Goal: Use online tool/utility: Utilize a website feature to perform a specific function

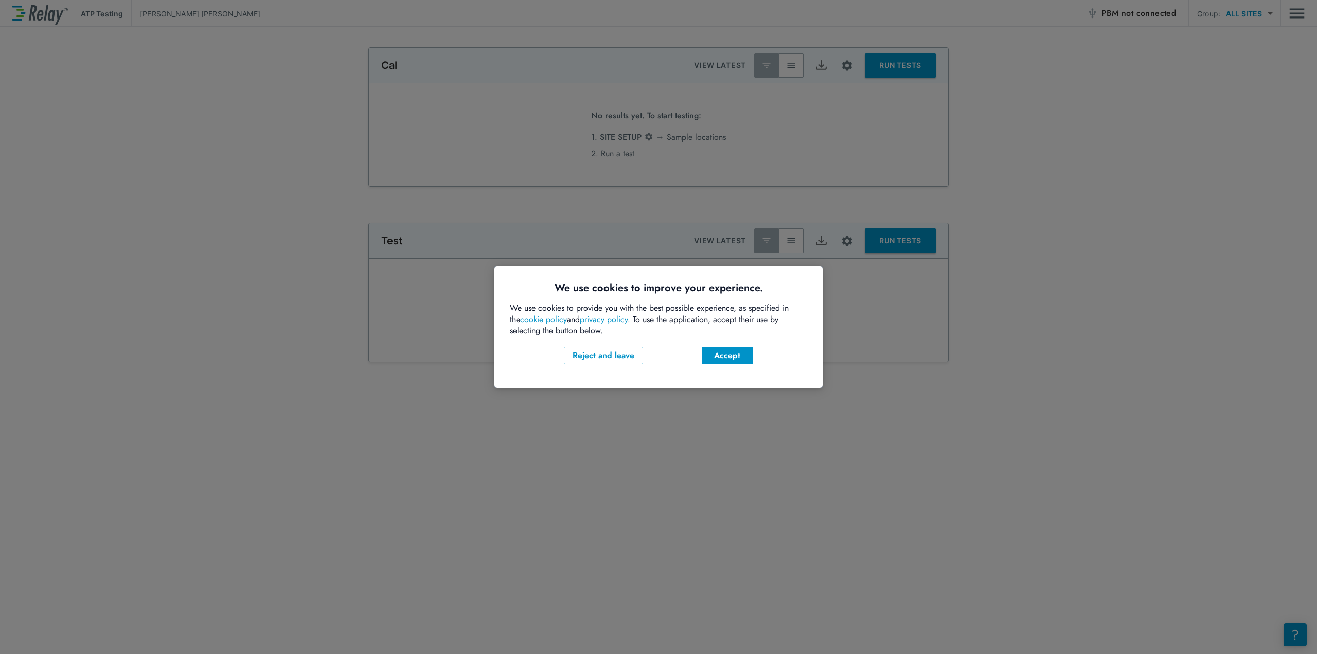
type input "***"
type input "*****"
click at [732, 357] on div "Accept" at bounding box center [727, 355] width 35 height 12
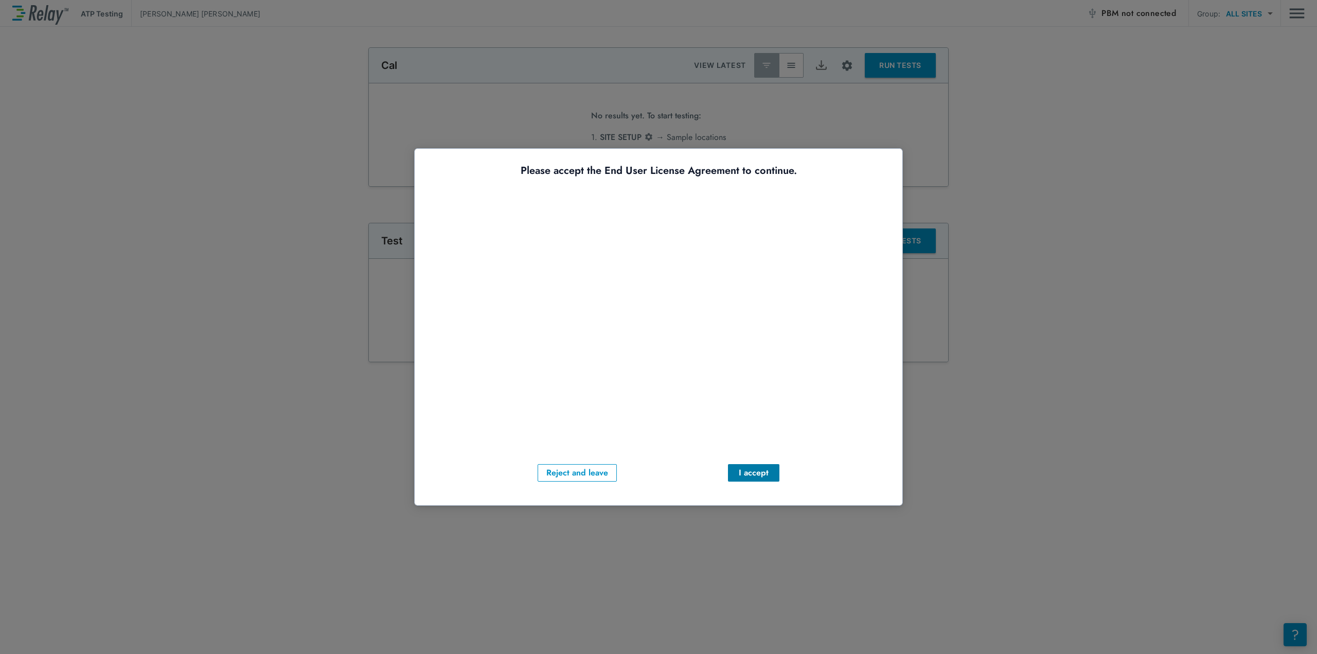
click at [761, 471] on div "I accept" at bounding box center [753, 472] width 35 height 12
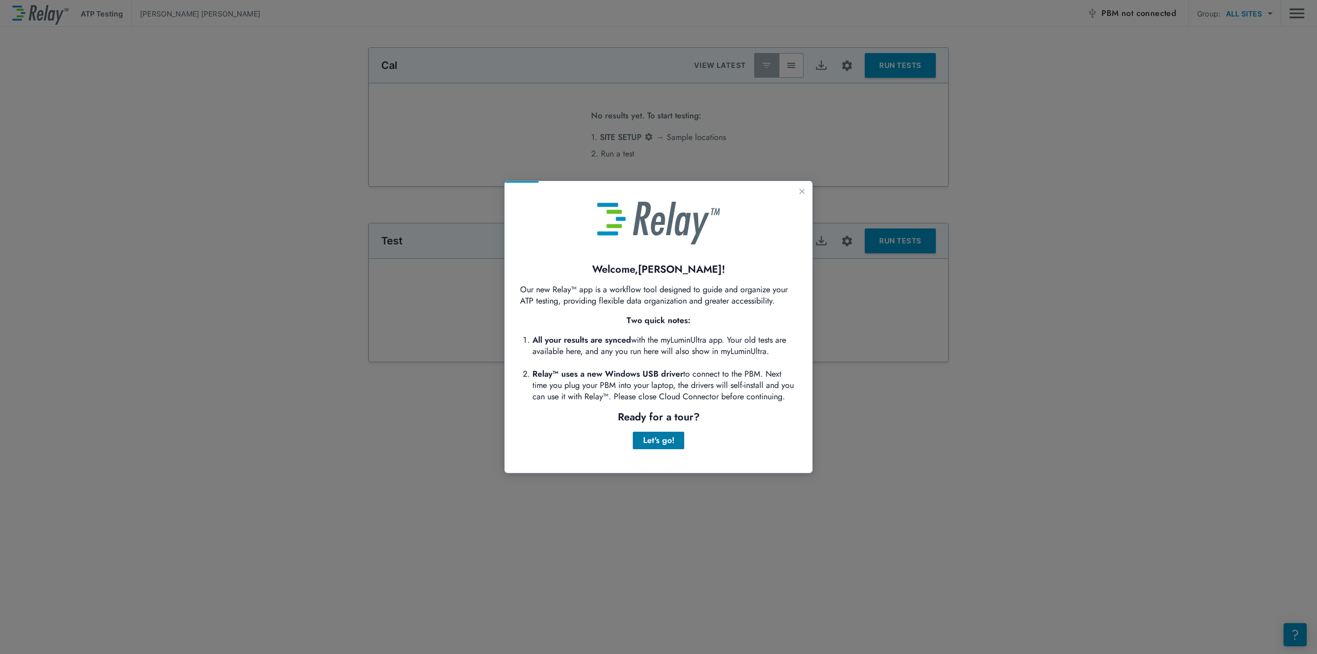
click at [669, 443] on div "Let's go!" at bounding box center [658, 440] width 35 height 12
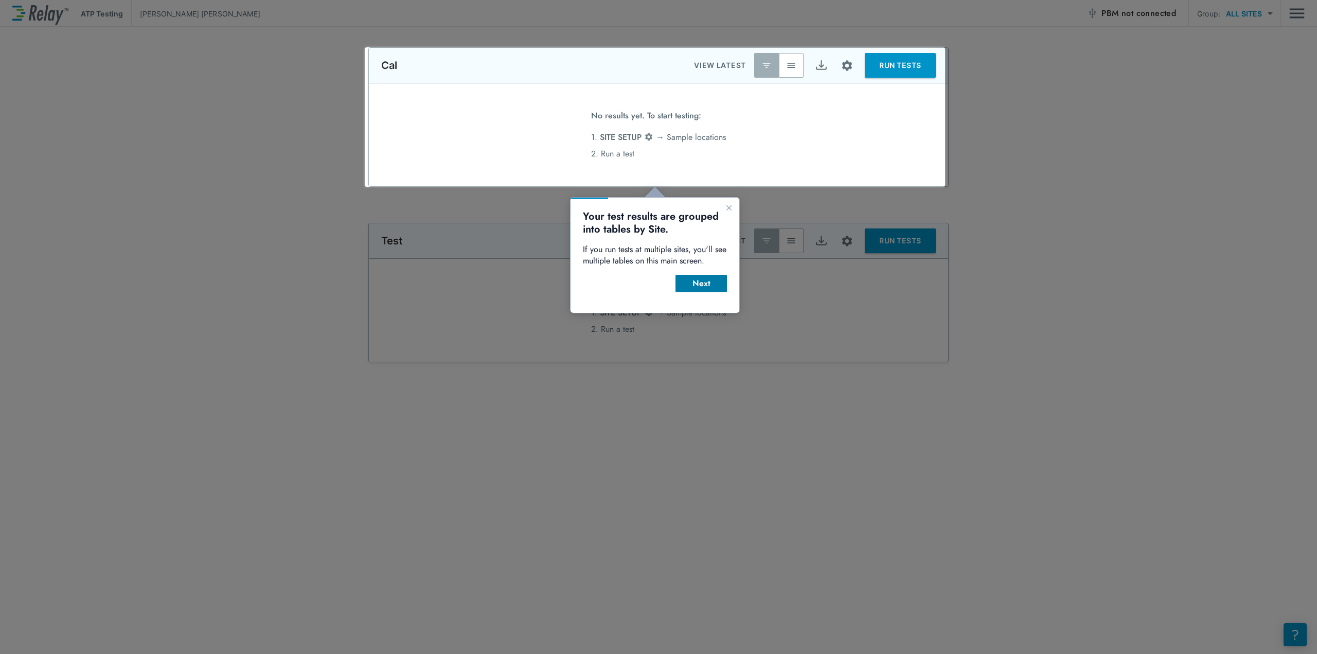
click at [698, 287] on div "Next" at bounding box center [700, 283] width 35 height 12
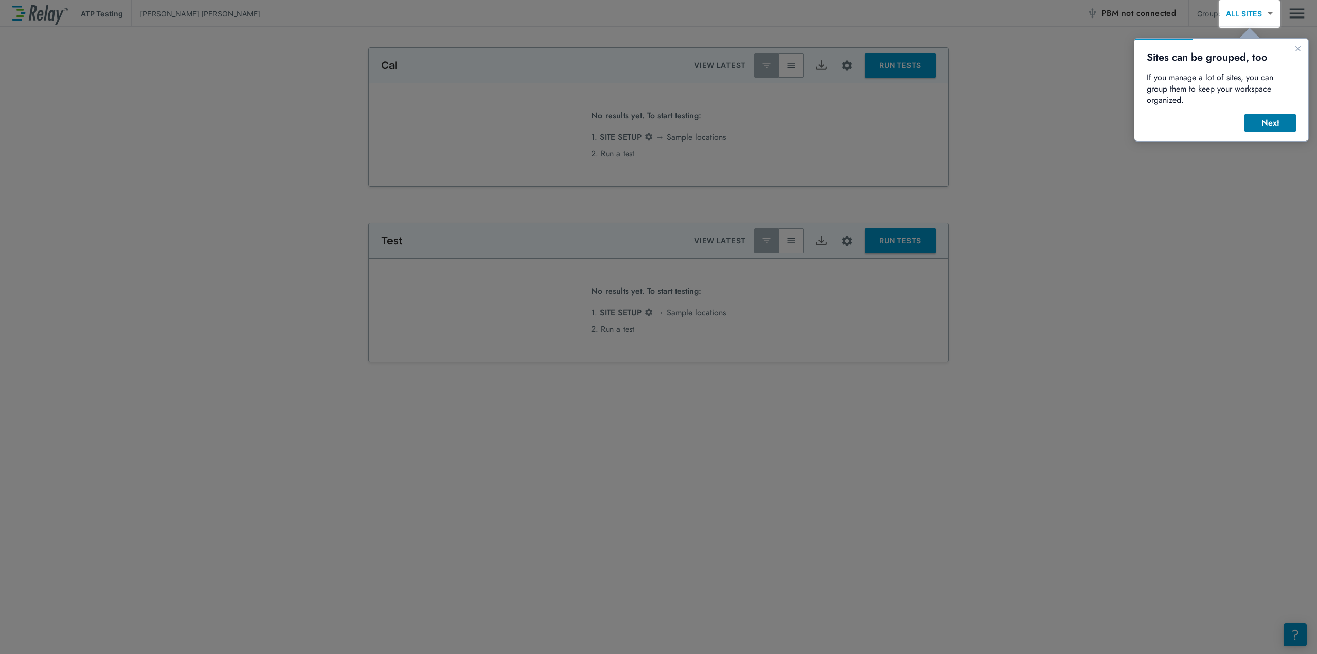
click at [1274, 117] on div "Next" at bounding box center [1269, 123] width 35 height 12
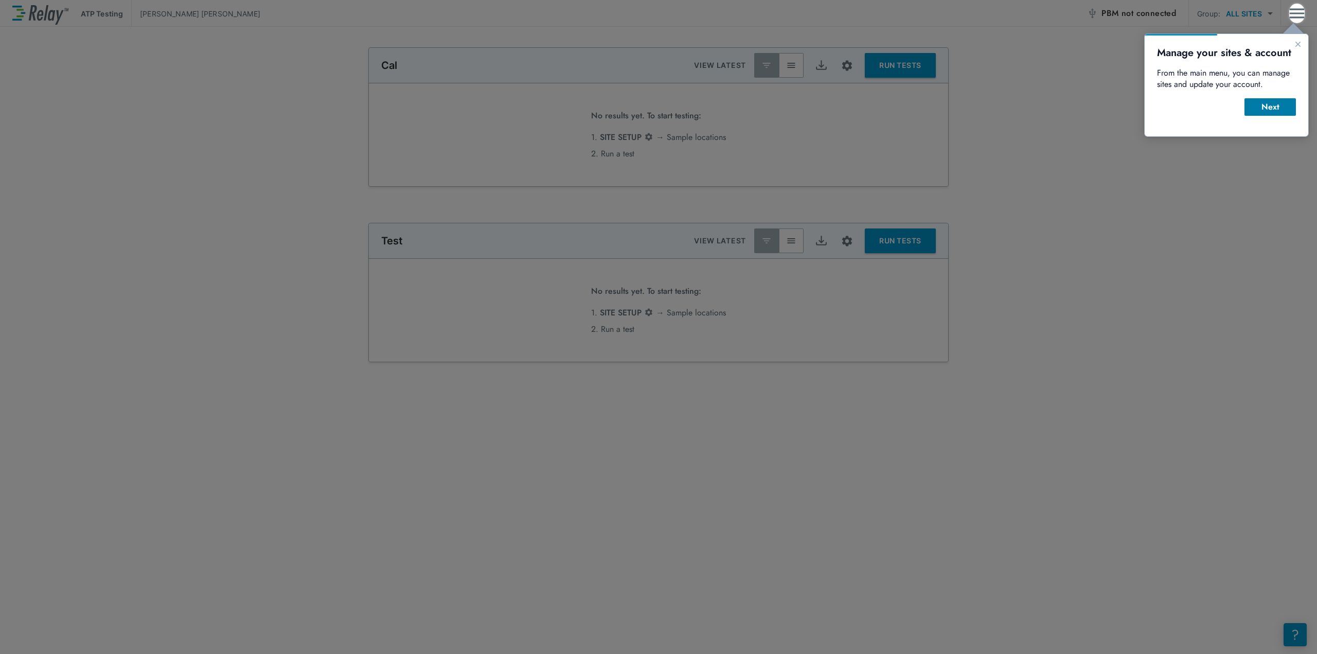
click at [1278, 102] on div "Next" at bounding box center [1269, 107] width 35 height 12
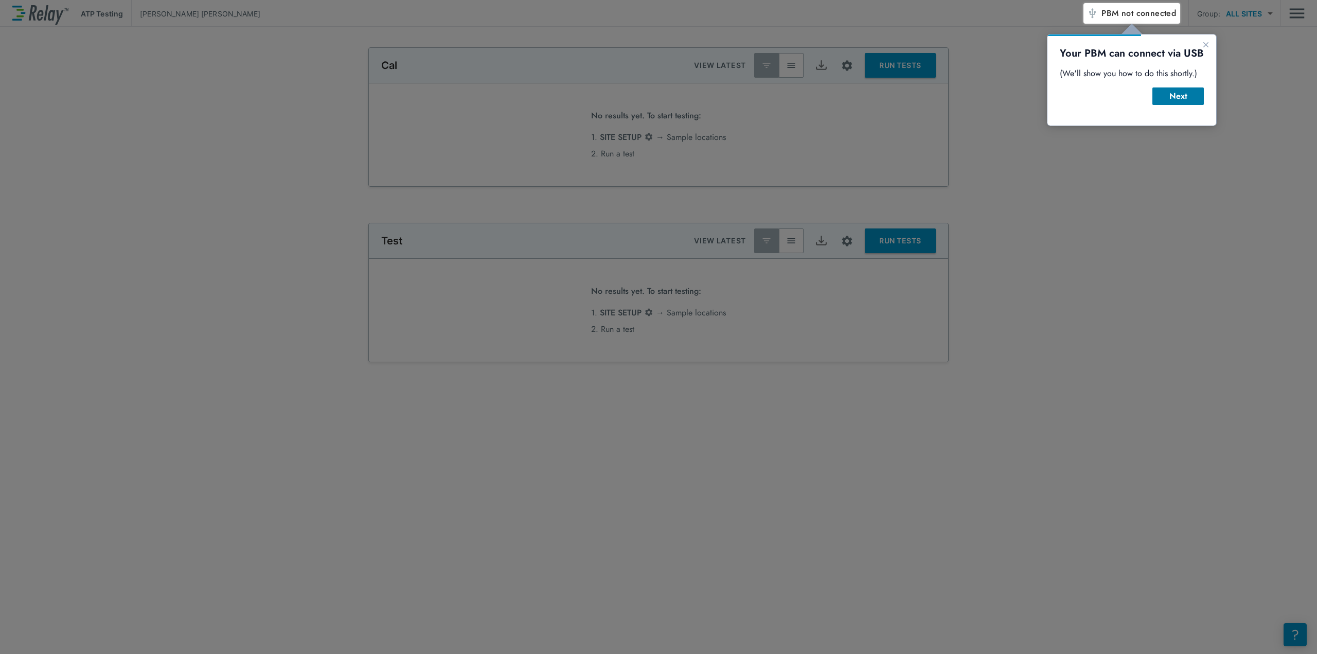
click at [1194, 101] on div "Next" at bounding box center [1177, 96] width 35 height 12
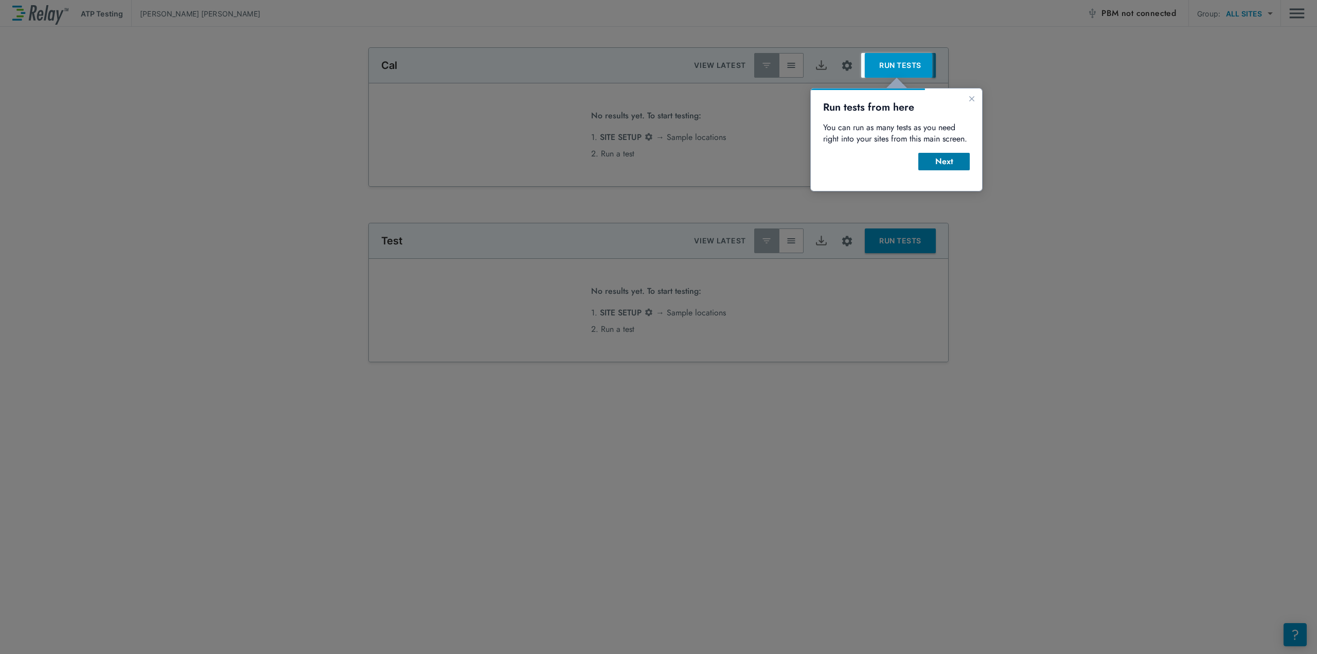
click at [957, 169] on button "Next" at bounding box center [943, 161] width 51 height 17
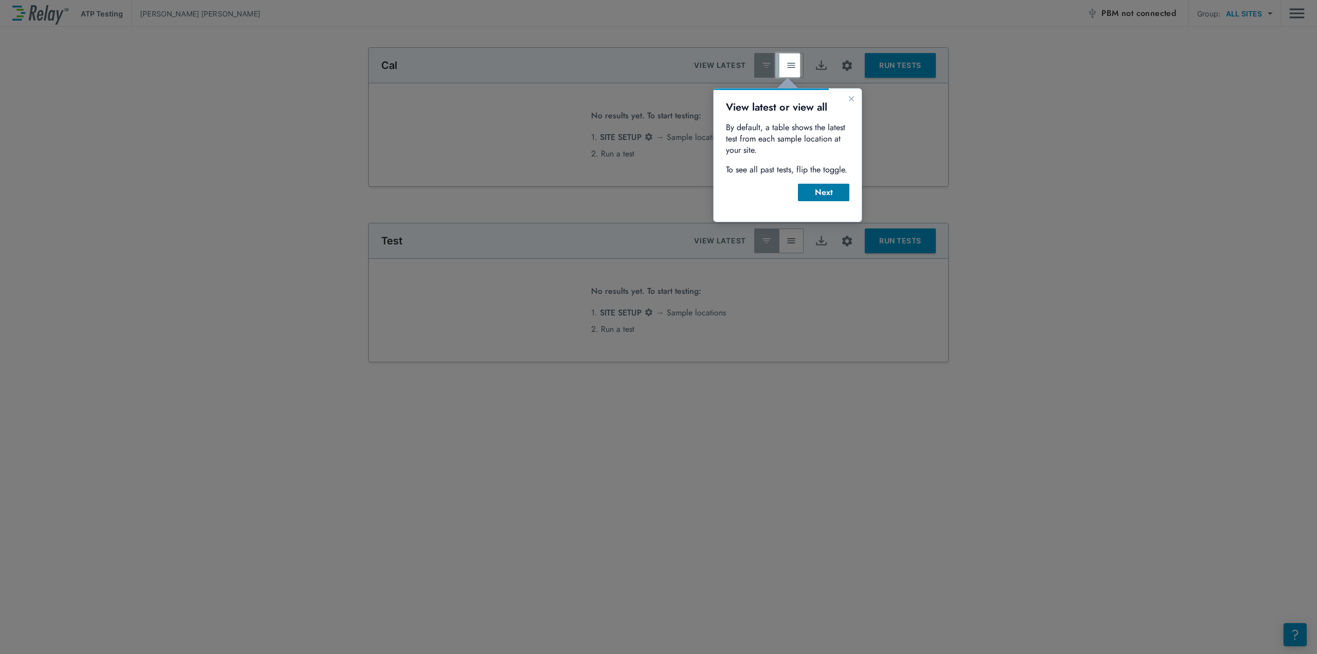
click at [810, 189] on div "Next" at bounding box center [823, 192] width 35 height 12
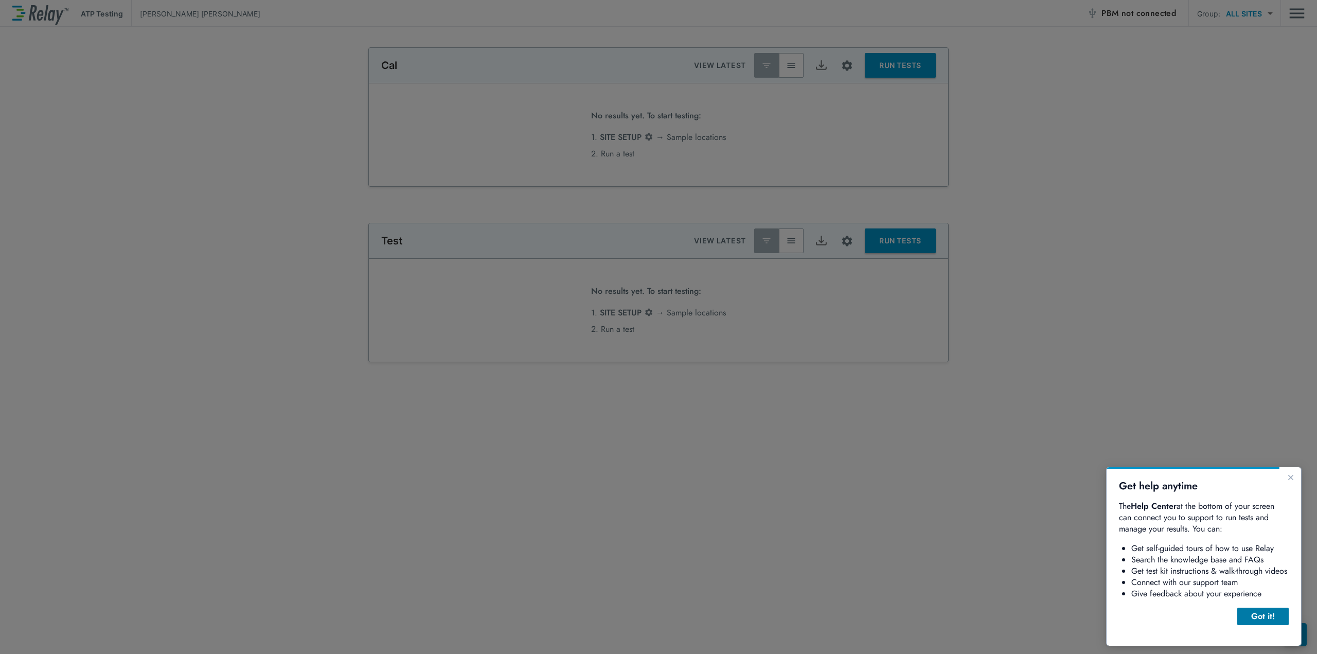
drag, startPoint x: 1272, startPoint y: 617, endPoint x: 2384, endPoint y: 1083, distance: 1205.8
click at [1272, 617] on div "Got it!" at bounding box center [1262, 616] width 35 height 12
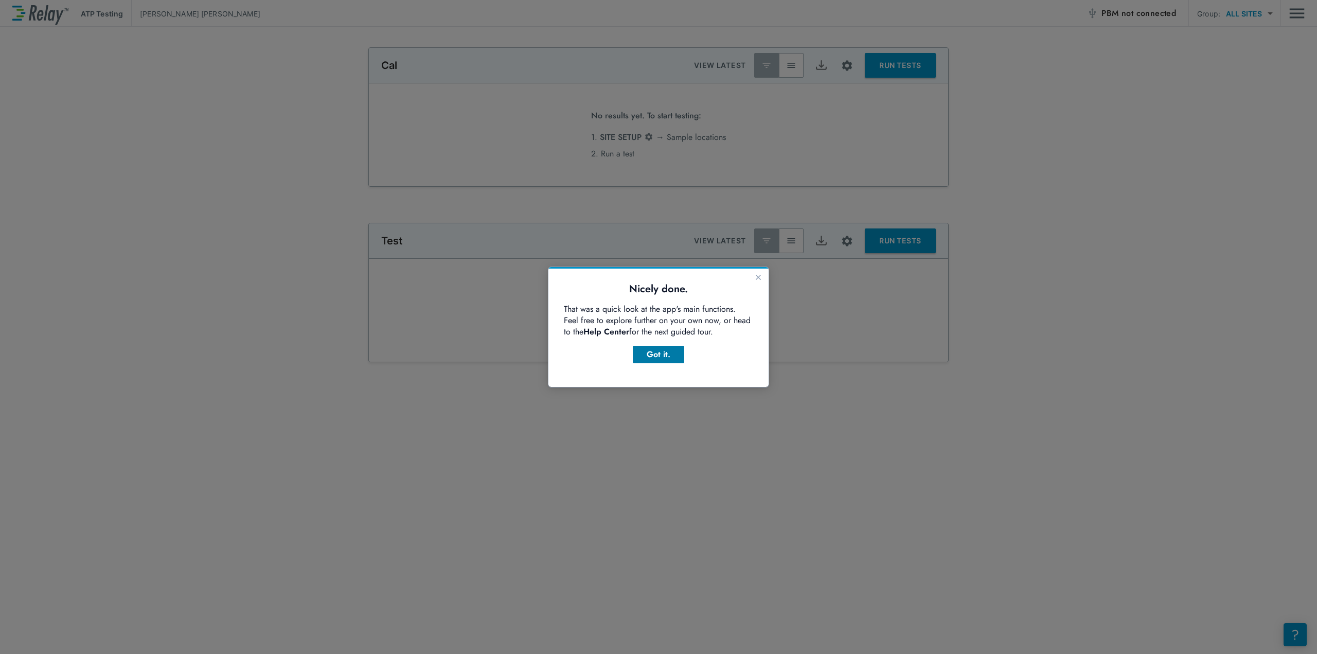
click at [667, 353] on div "Got it." at bounding box center [658, 354] width 35 height 12
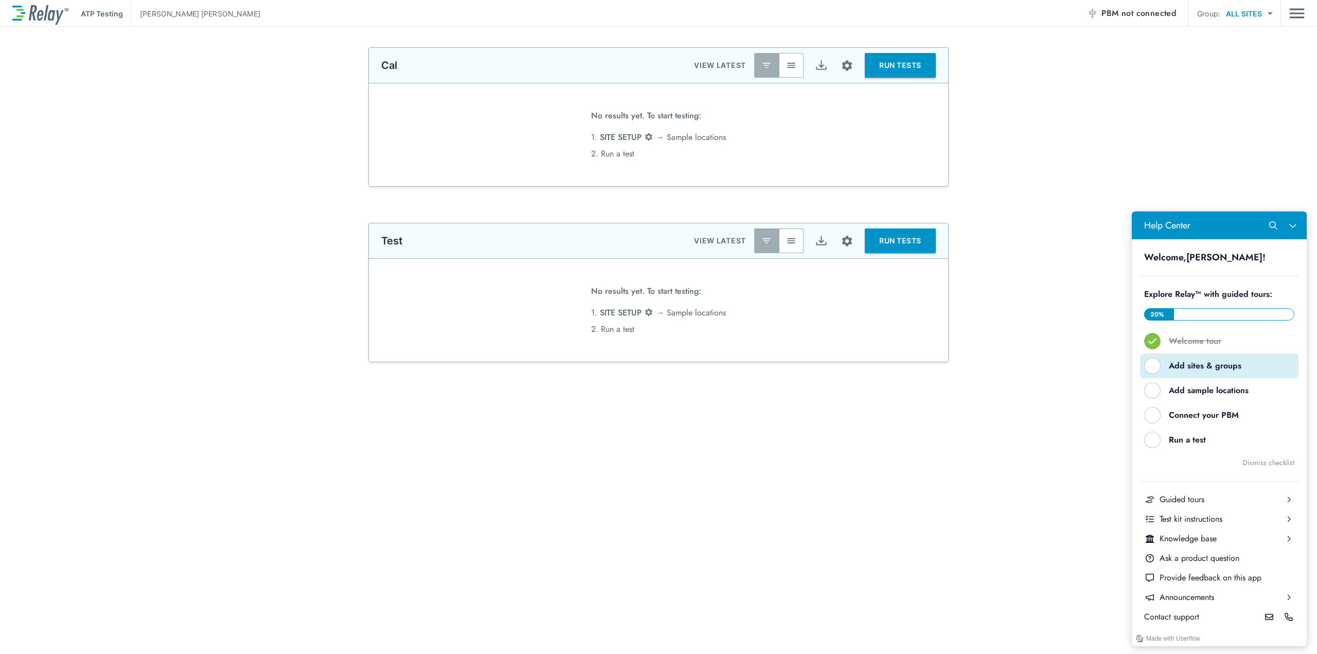
click at [1173, 372] on button "Add sites & groups" at bounding box center [1219, 365] width 158 height 25
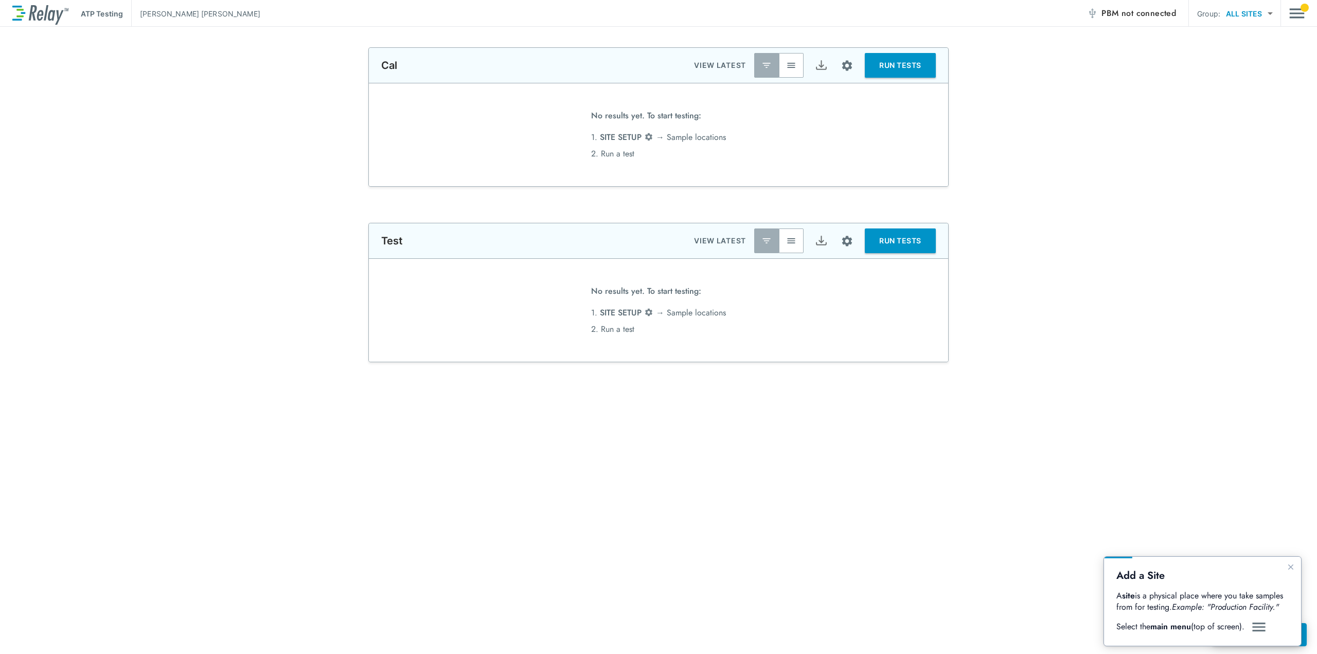
click at [1261, 632] on img "Guide" at bounding box center [1258, 627] width 15 height 12
click at [1149, 13] on span "not connected" at bounding box center [1148, 13] width 55 height 12
click at [1286, 566] on icon "Close guide" at bounding box center [1290, 567] width 8 height 8
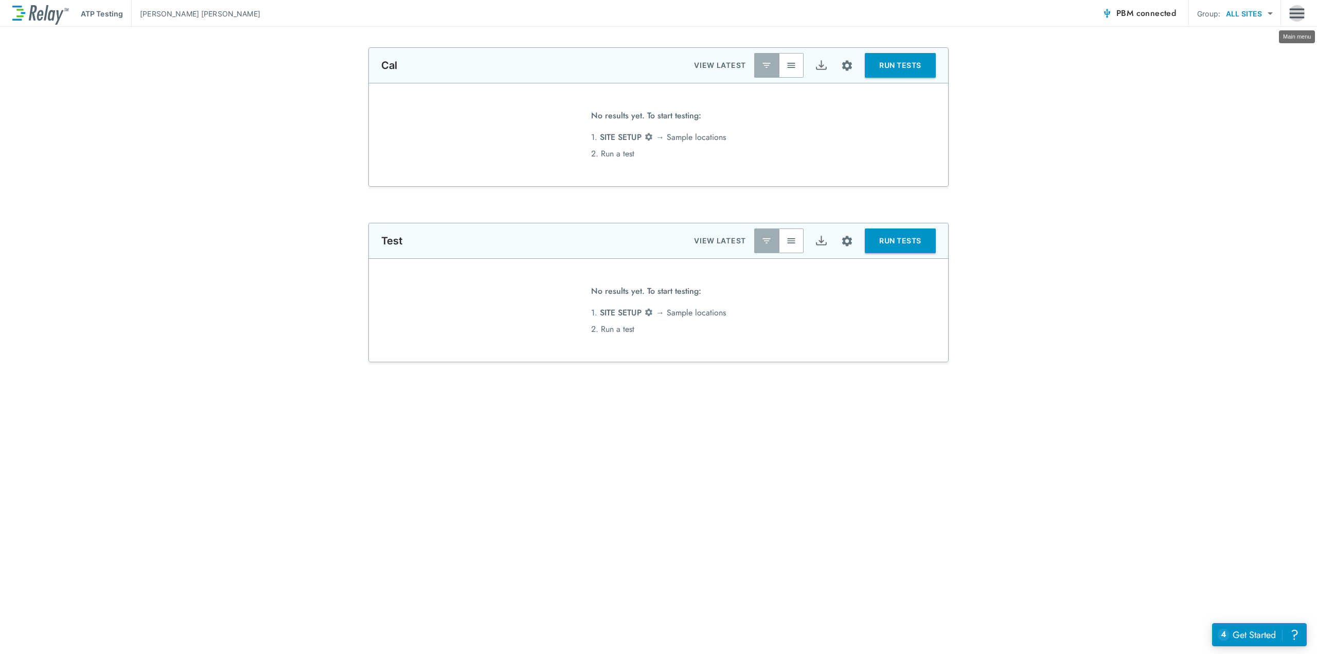
click at [1298, 15] on img "Main menu" at bounding box center [1296, 14] width 15 height 20
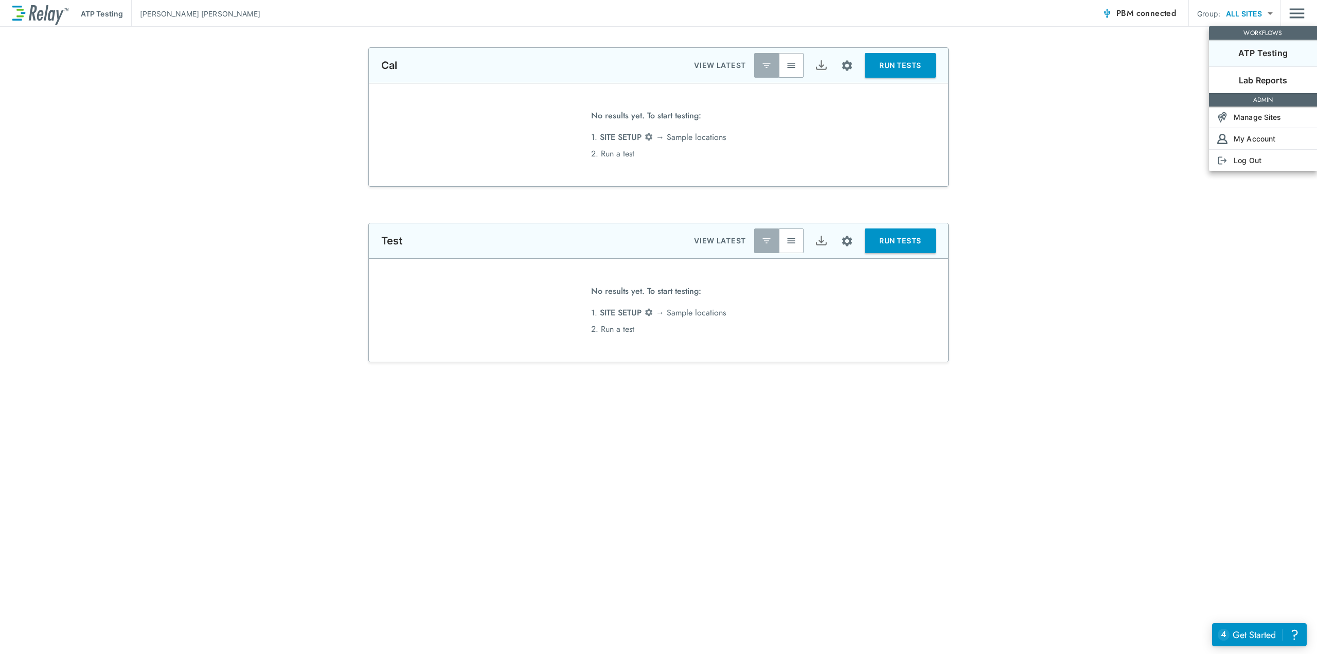
click at [983, 134] on div at bounding box center [658, 327] width 1317 height 654
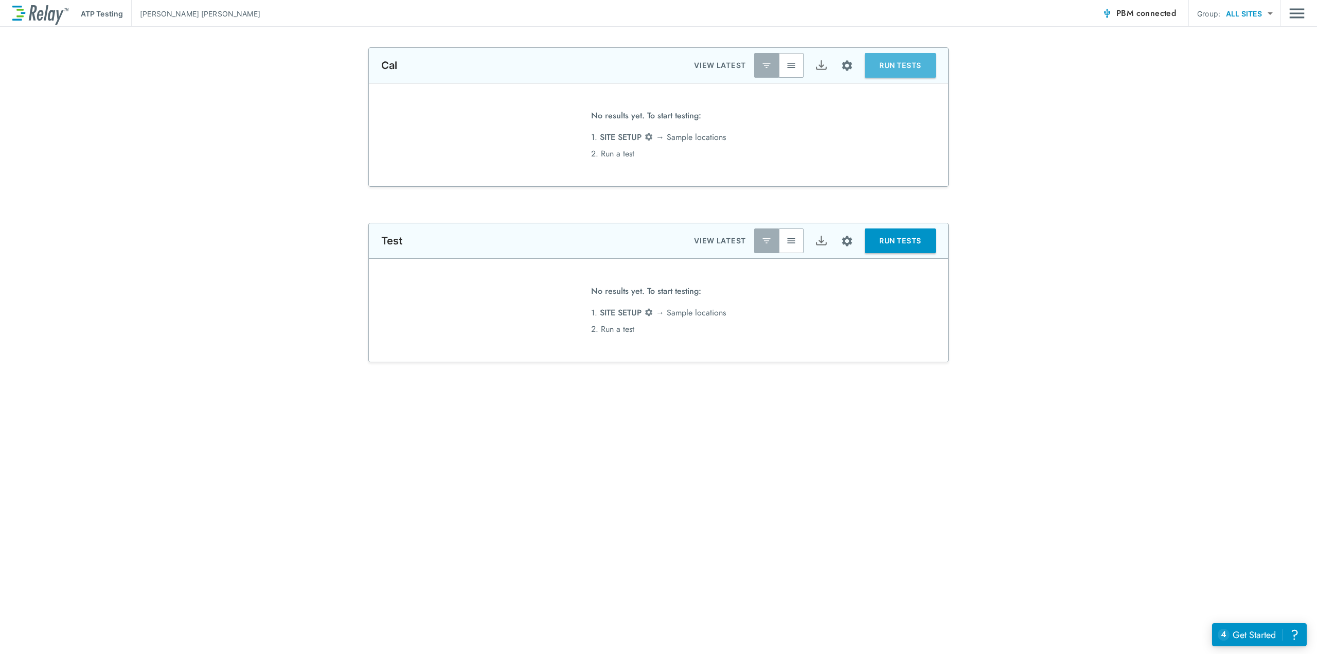
click at [902, 53] on button "RUN TESTS" at bounding box center [900, 65] width 71 height 25
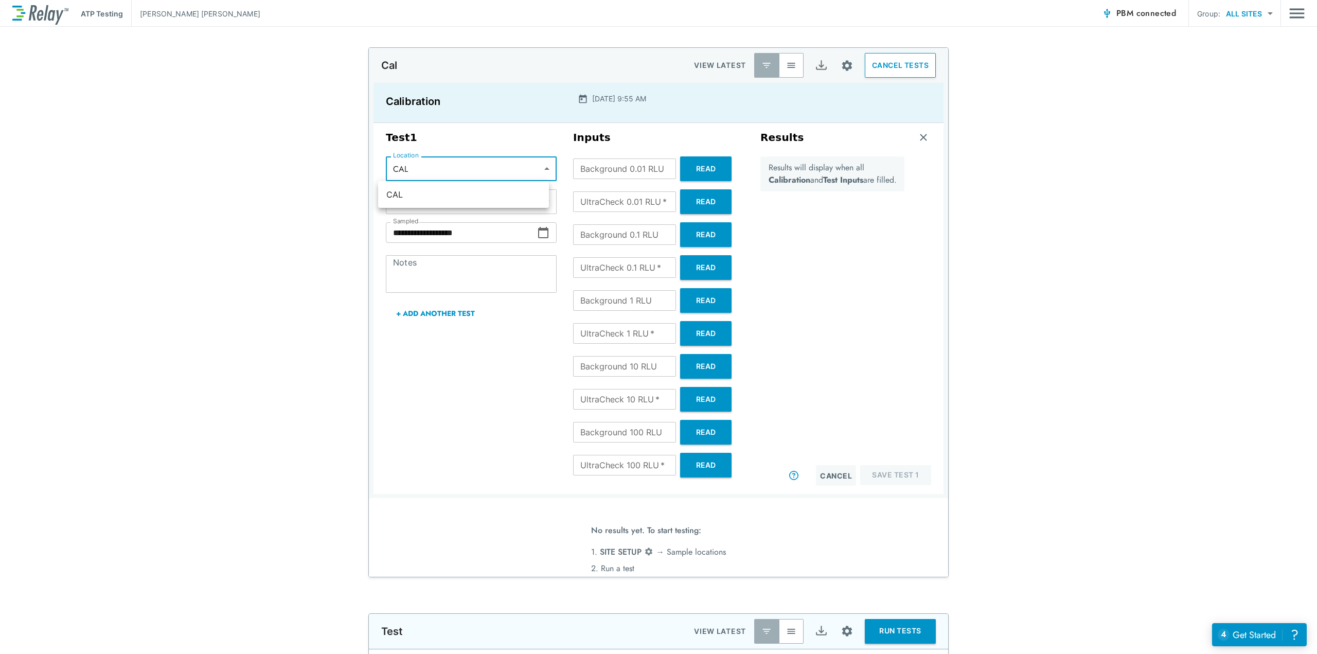
click at [534, 170] on body "**********" at bounding box center [658, 327] width 1317 height 654
click at [534, 170] on div at bounding box center [658, 327] width 1317 height 654
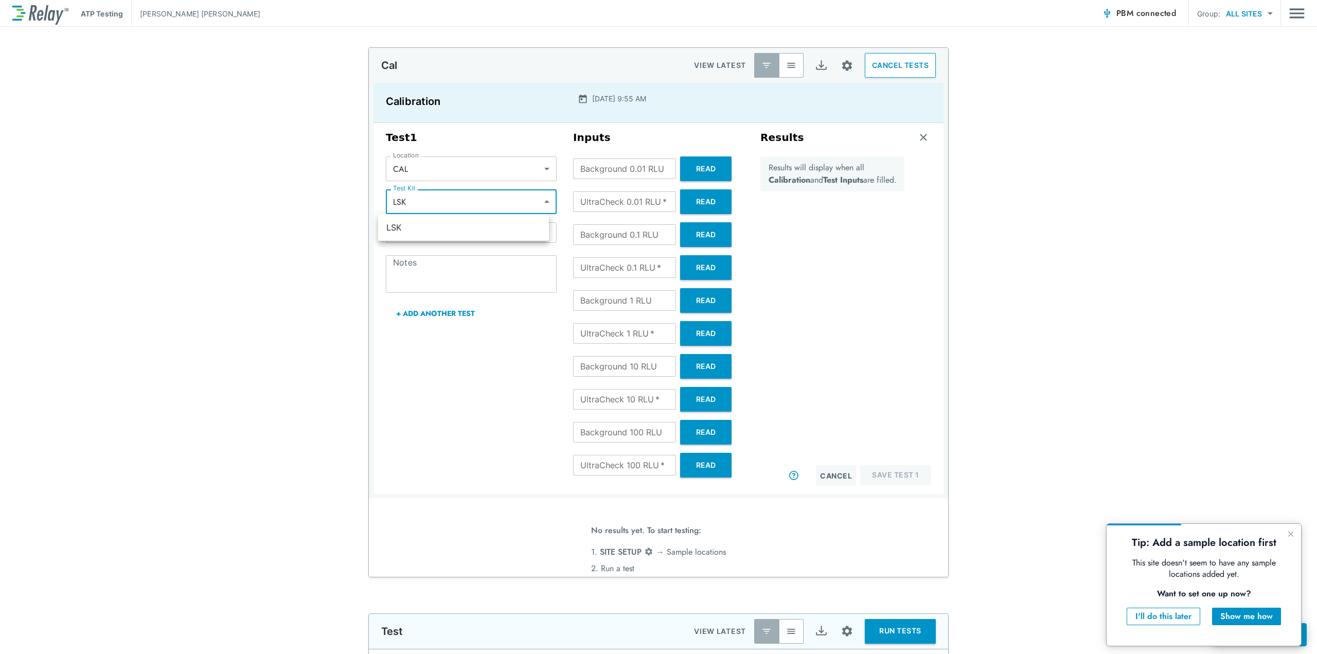
click at [498, 202] on body "**********" at bounding box center [658, 327] width 1317 height 654
click at [498, 202] on div at bounding box center [658, 327] width 1317 height 654
click at [713, 166] on button "Read" at bounding box center [705, 168] width 51 height 25
click at [632, 172] on input "*" at bounding box center [624, 168] width 103 height 21
click at [862, 241] on div "Results will display when all Calibration and Test Inputs are filled." at bounding box center [832, 310] width 144 height 309
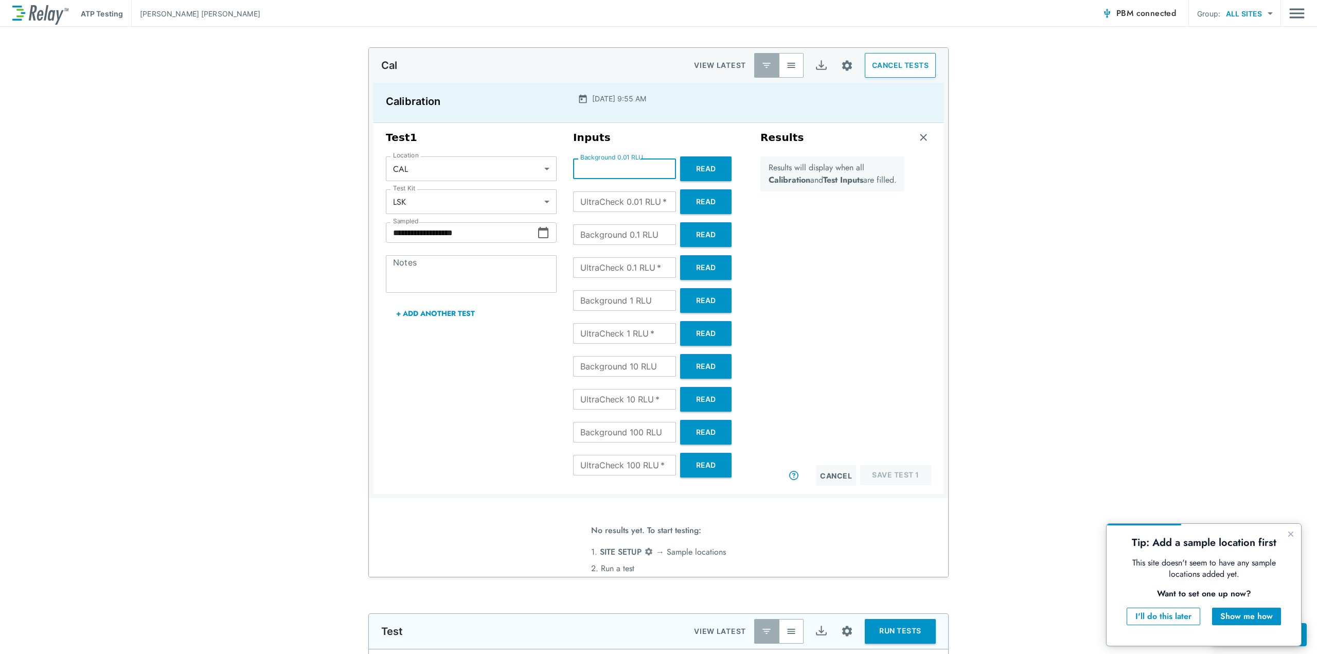
click at [632, 169] on input "*" at bounding box center [624, 168] width 103 height 21
click at [592, 172] on input "*" at bounding box center [624, 168] width 103 height 21
drag, startPoint x: 845, startPoint y: 268, endPoint x: 765, endPoint y: 229, distance: 89.0
click at [845, 268] on div "Results will display when all Calibration and Test Inputs are filled." at bounding box center [832, 310] width 144 height 309
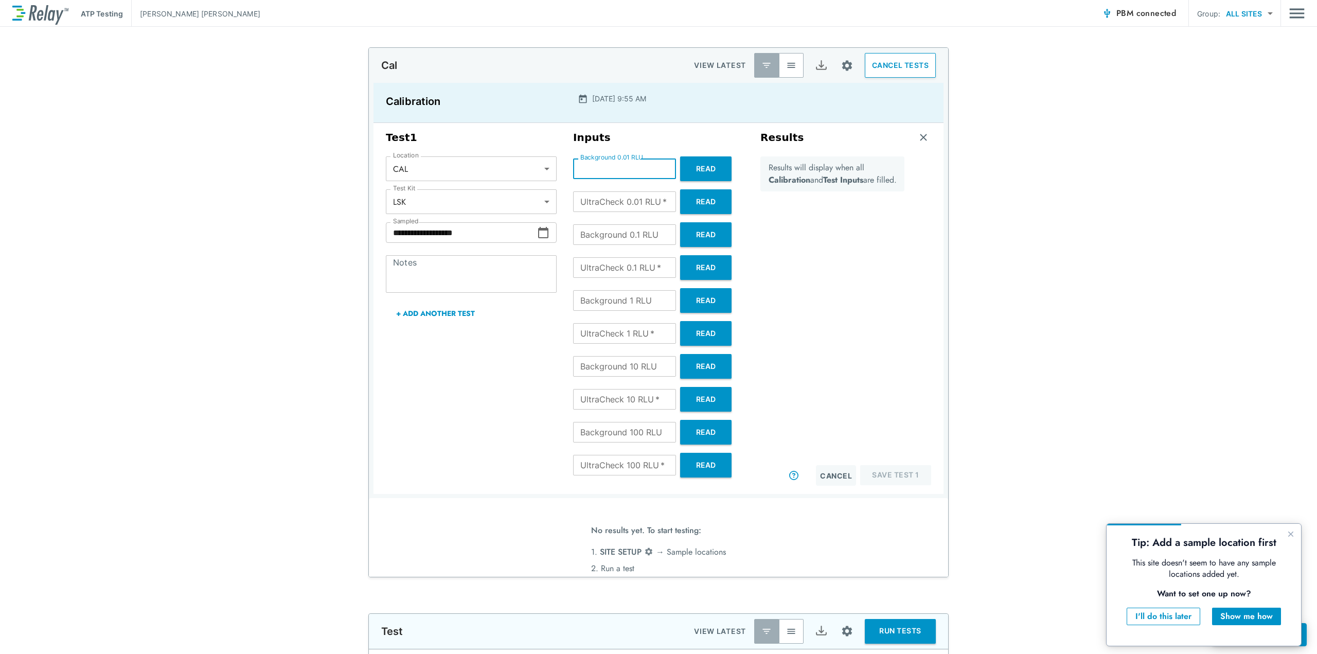
click at [593, 176] on input "*" at bounding box center [624, 168] width 103 height 21
click at [657, 173] on input "*" at bounding box center [624, 168] width 103 height 21
click at [657, 173] on input "**" at bounding box center [624, 168] width 103 height 21
click at [659, 169] on input "**" at bounding box center [624, 168] width 103 height 21
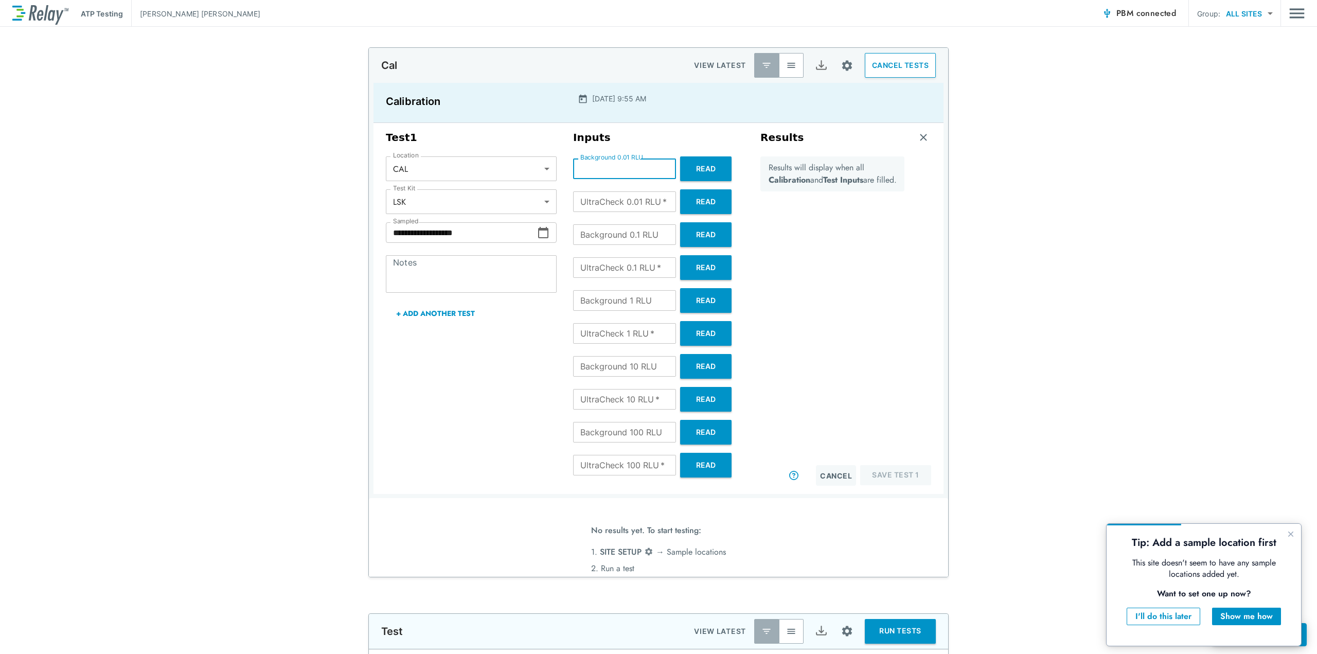
click at [658, 165] on input "**" at bounding box center [624, 168] width 103 height 21
type input "*"
click at [658, 165] on input "*" at bounding box center [624, 168] width 103 height 21
click at [485, 173] on body "**********" at bounding box center [658, 327] width 1317 height 654
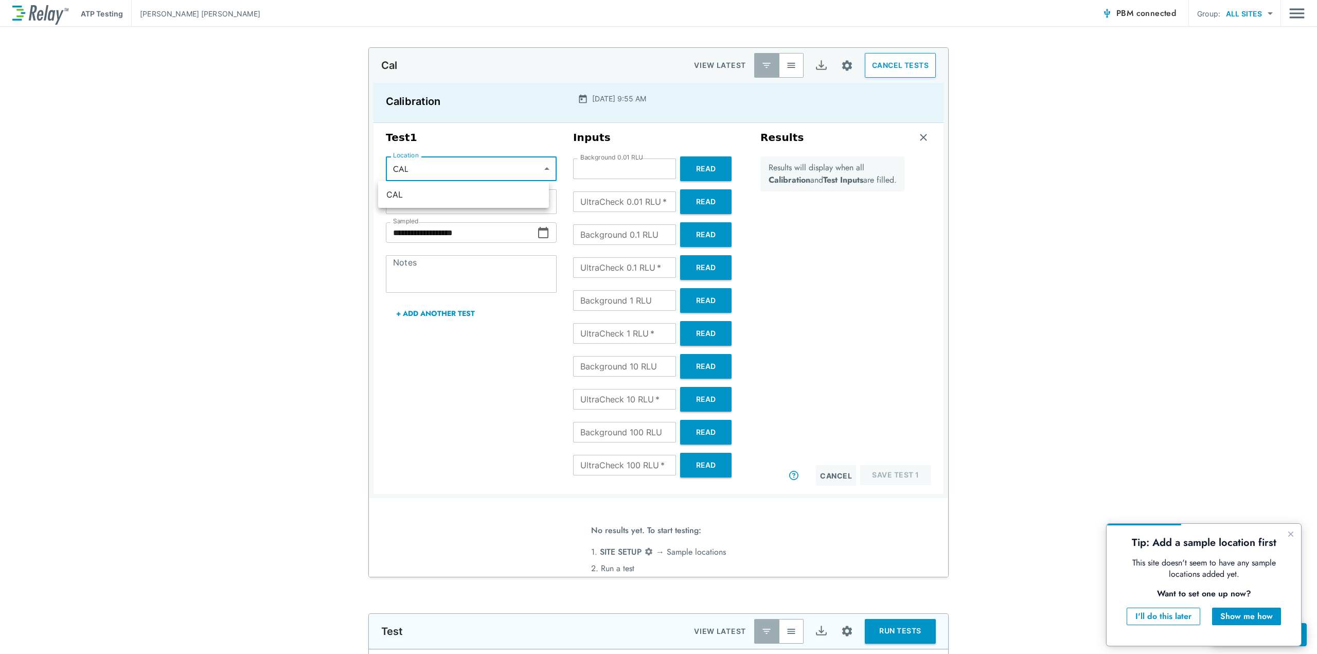
click at [484, 127] on div at bounding box center [658, 327] width 1317 height 654
click at [453, 203] on body "**********" at bounding box center [658, 327] width 1317 height 654
click at [453, 203] on div at bounding box center [658, 327] width 1317 height 654
click at [823, 477] on button "Cancel" at bounding box center [836, 475] width 40 height 21
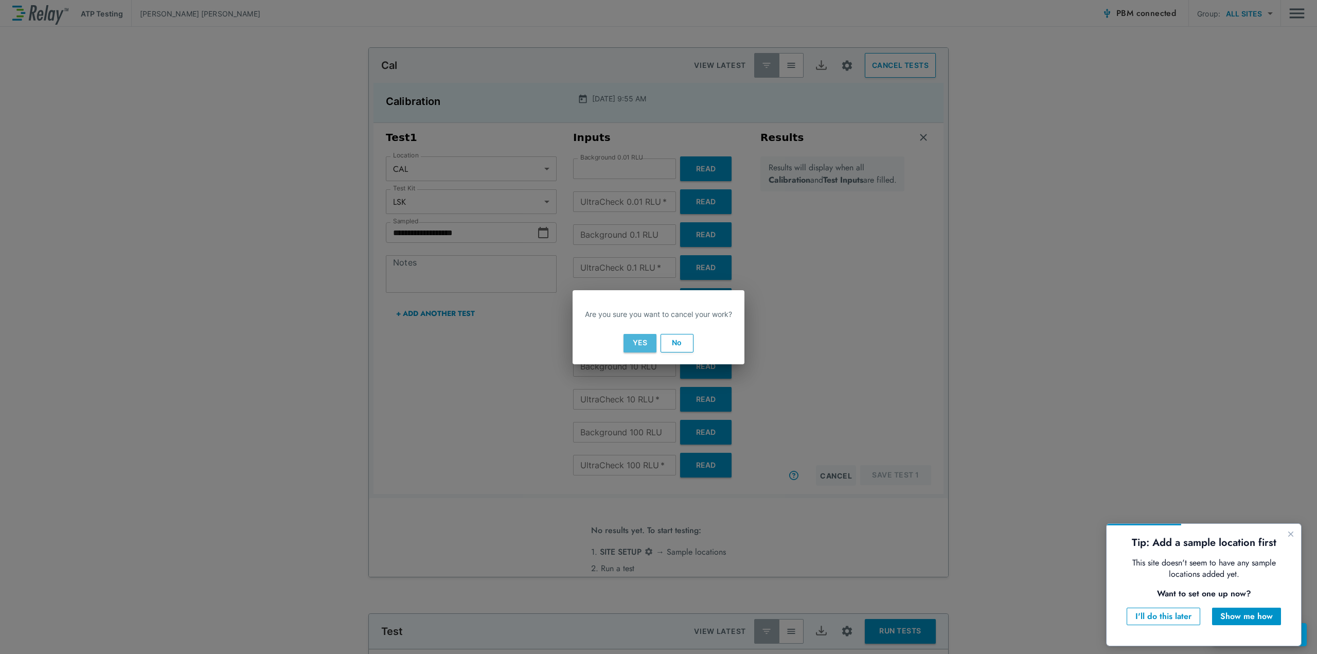
click at [650, 340] on button "Yes" at bounding box center [639, 343] width 33 height 19
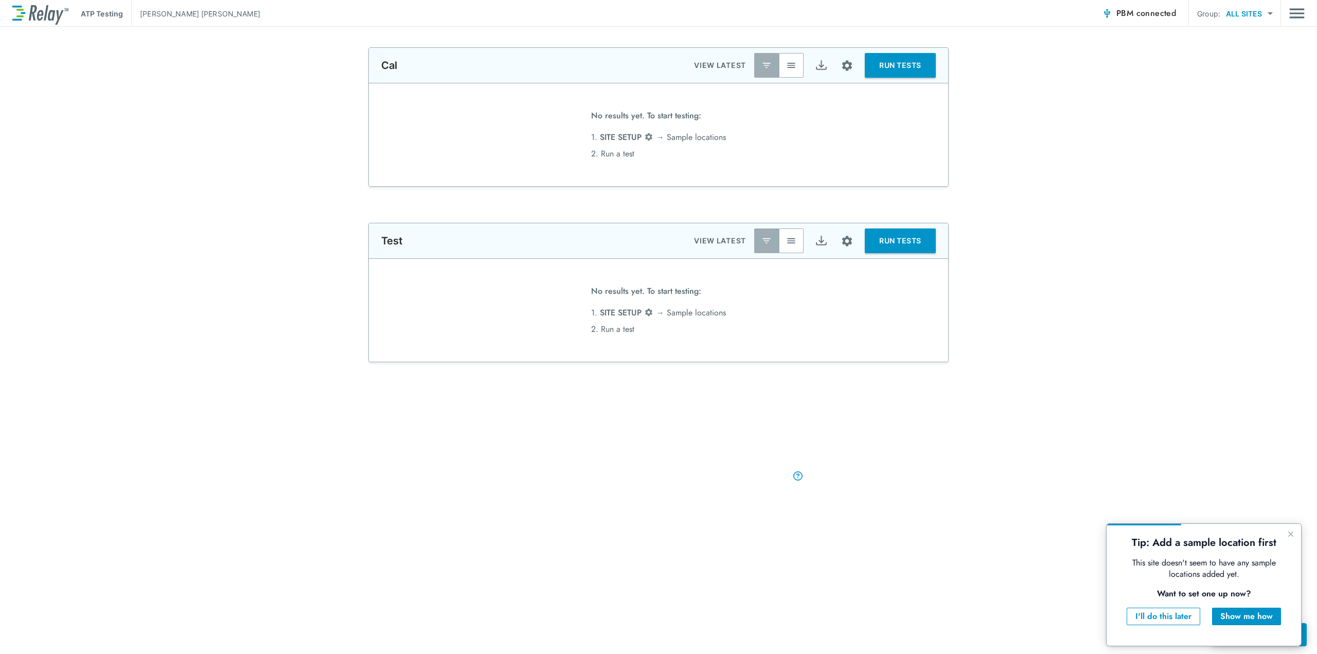
click at [901, 64] on button "RUN TESTS" at bounding box center [900, 65] width 71 height 25
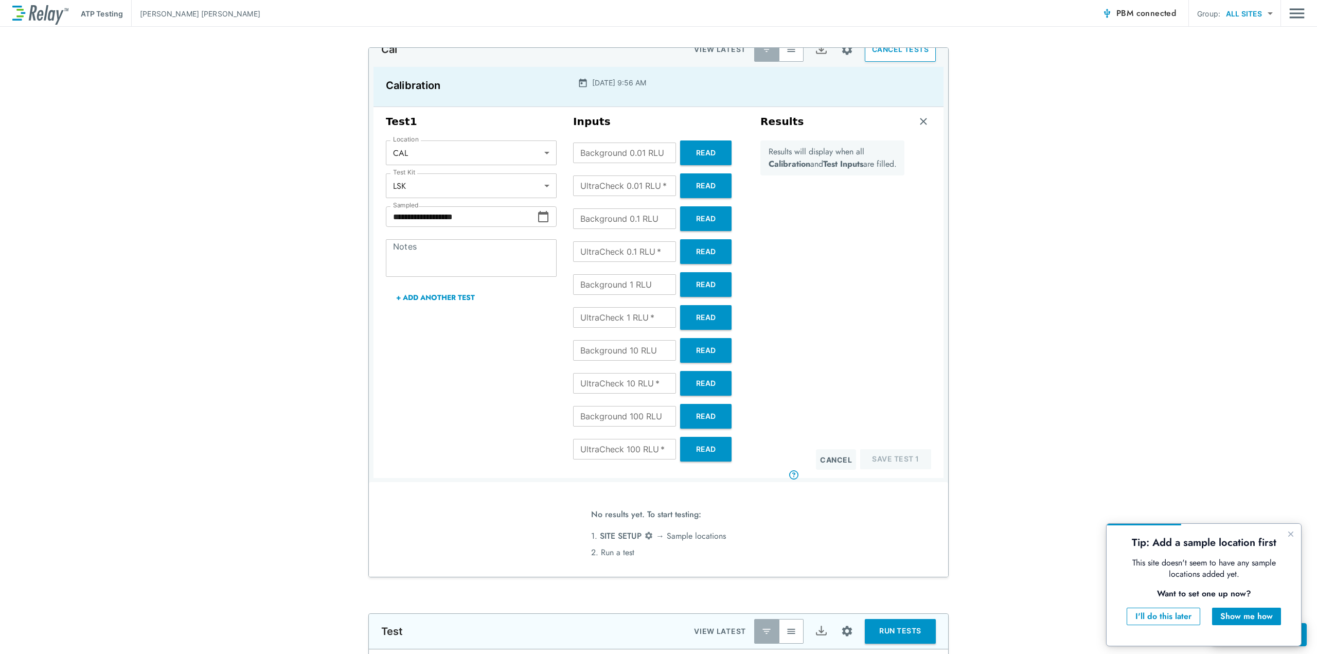
scroll to position [24, 0]
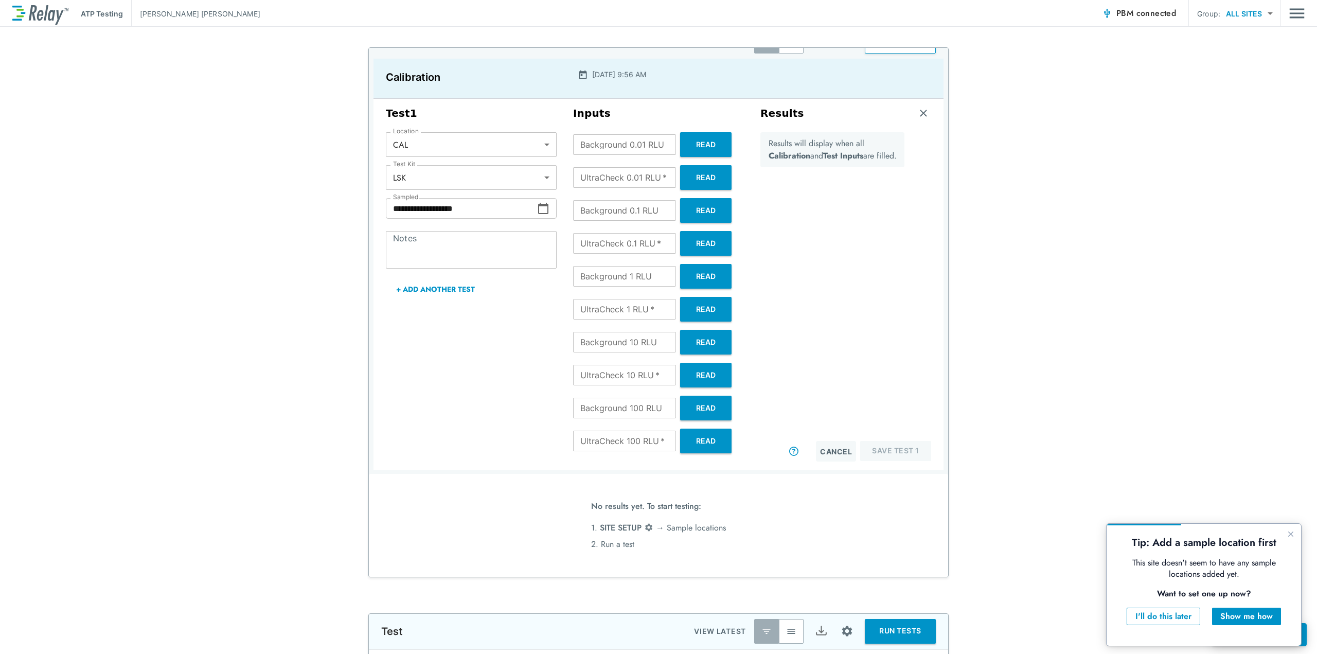
click at [904, 627] on button "RUN TESTS" at bounding box center [900, 631] width 71 height 25
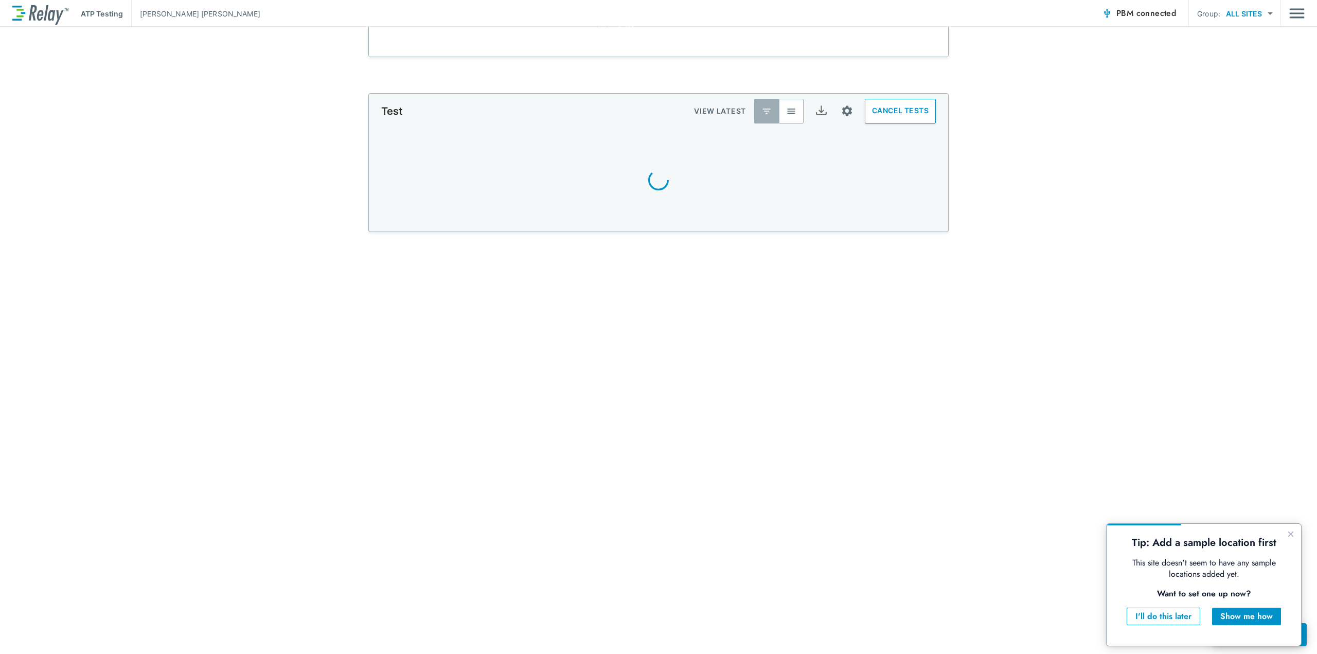
scroll to position [530, 0]
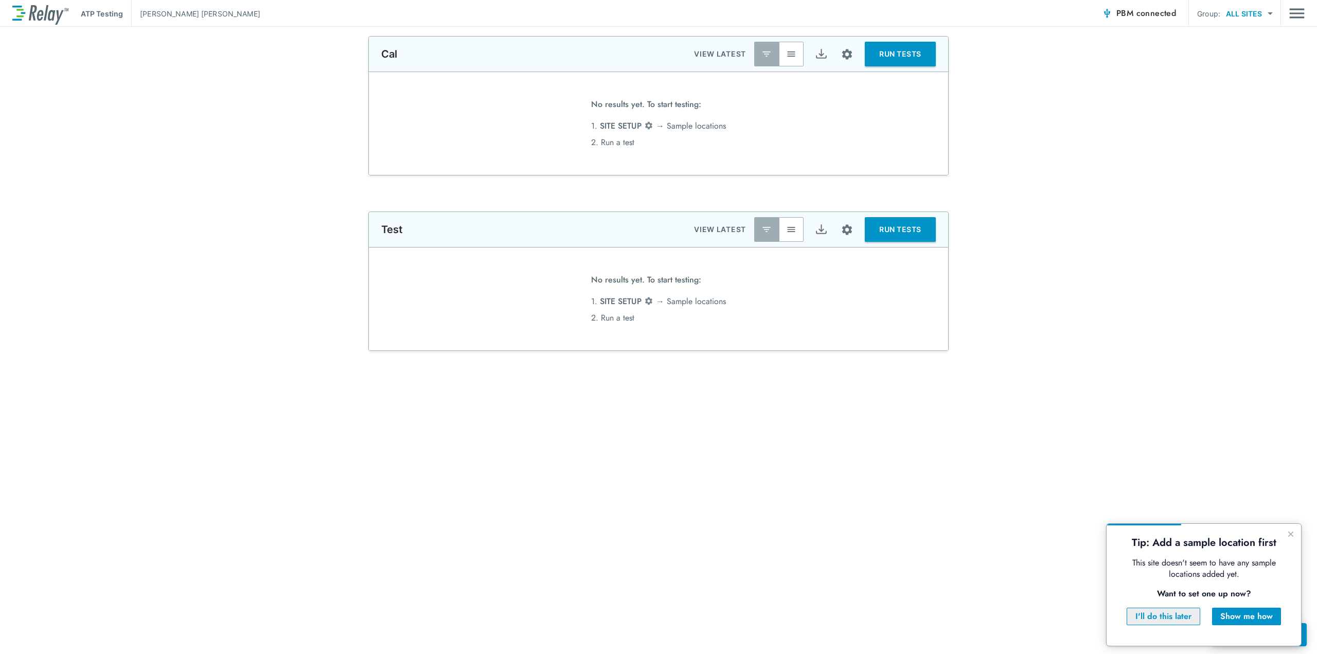
click at [1168, 620] on div "I'll do this later" at bounding box center [1163, 616] width 56 height 12
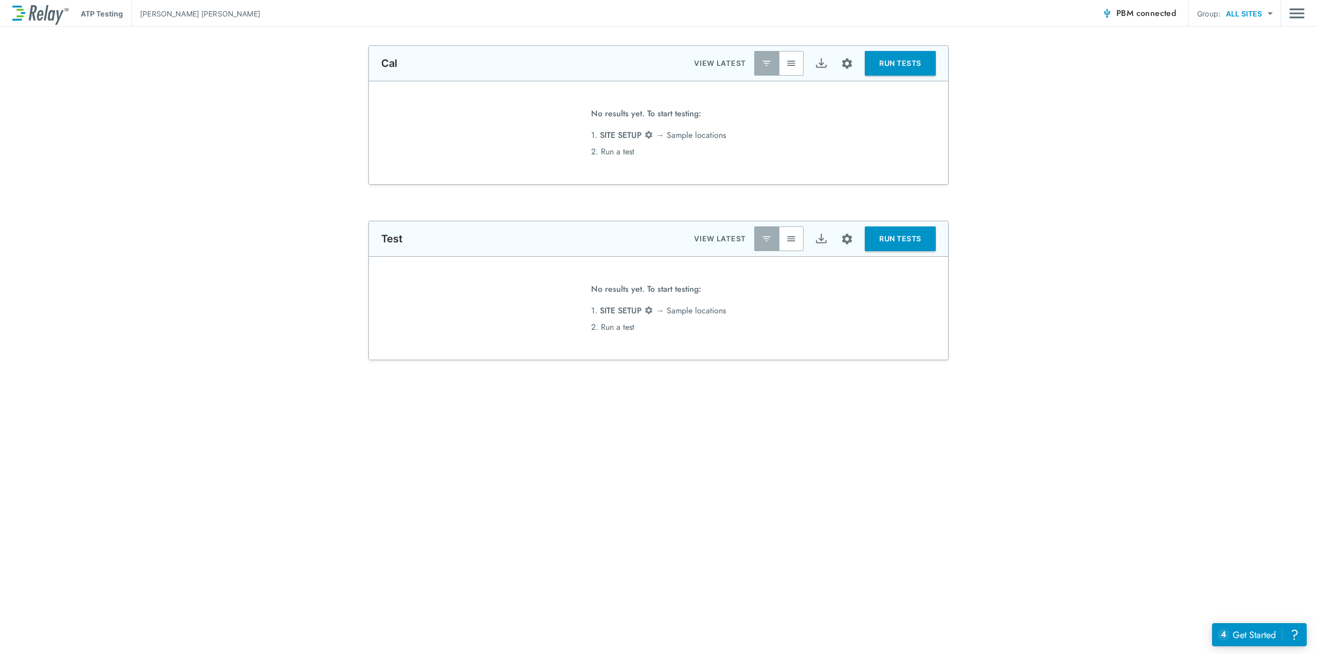
scroll to position [0, 0]
click at [894, 238] on button "RUN TESTS" at bounding box center [900, 240] width 71 height 25
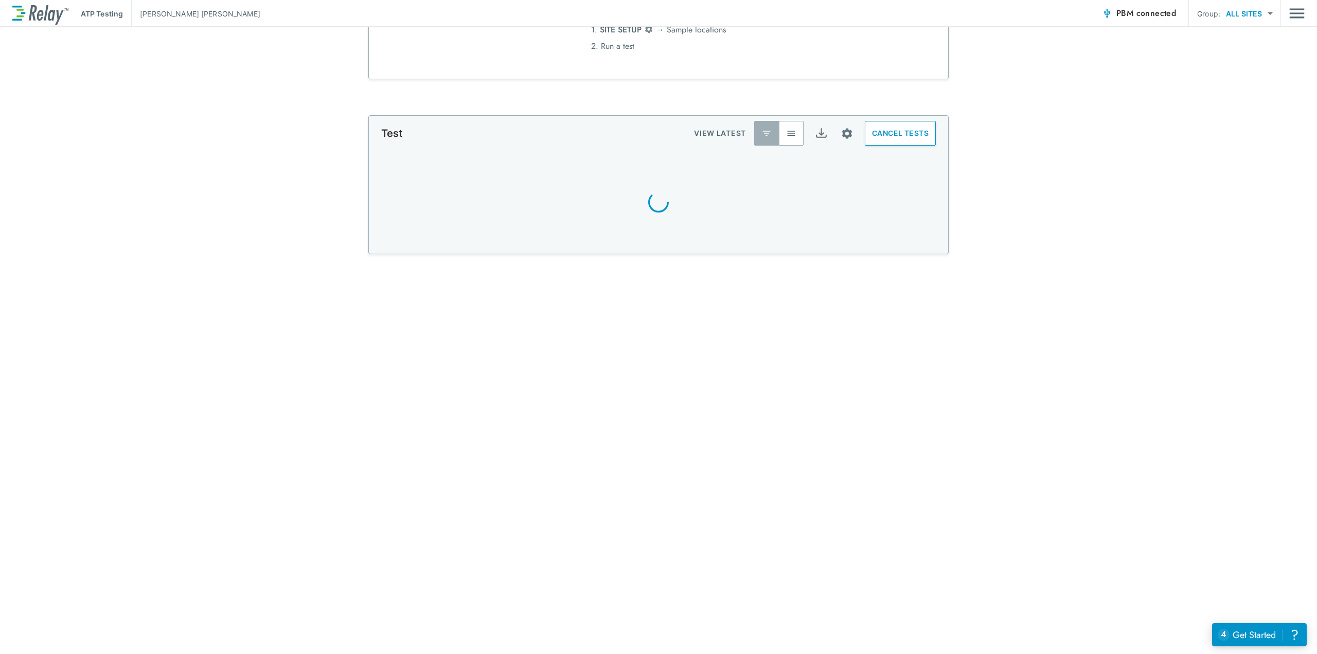
scroll to position [139, 0]
